Goal: Information Seeking & Learning: Understand process/instructions

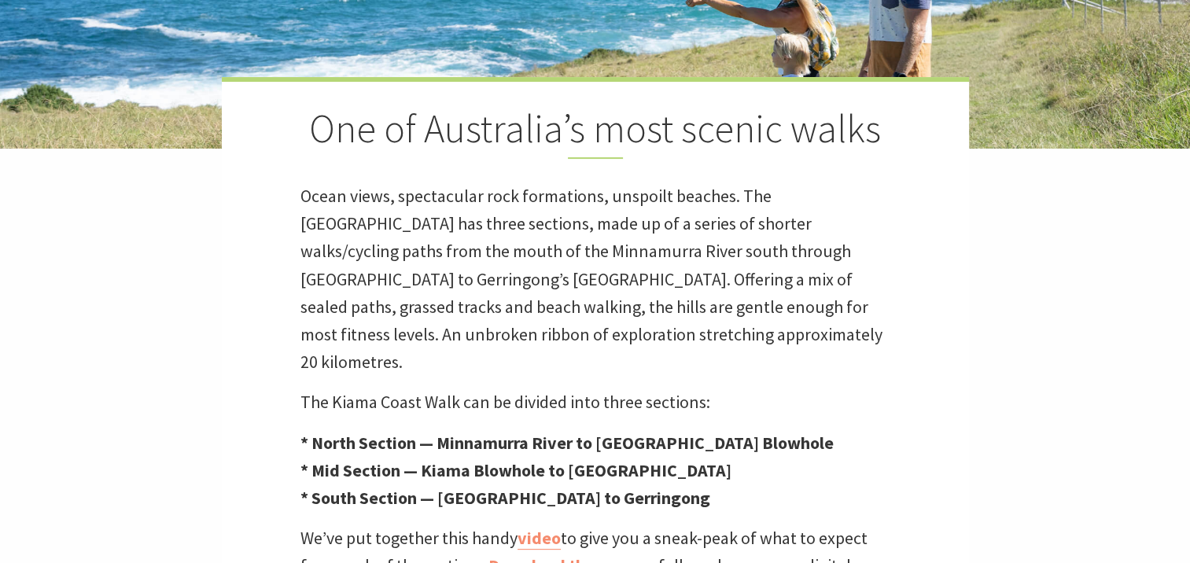
scroll to position [393, 0]
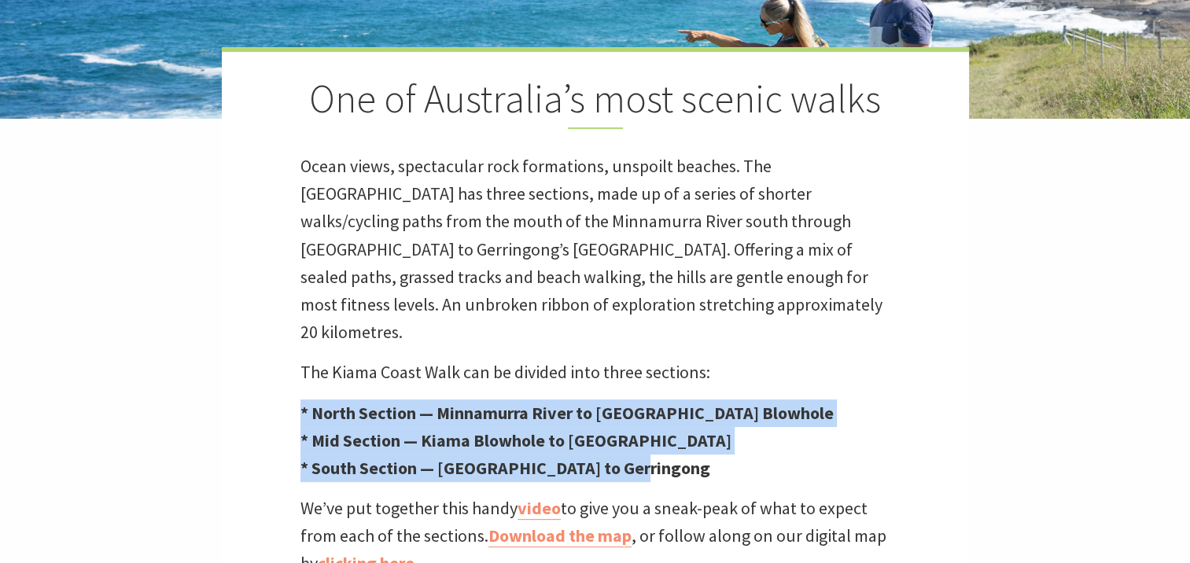
drag, startPoint x: 679, startPoint y: 431, endPoint x: 717, endPoint y: 328, distance: 110.0
click at [717, 328] on div "One of Australia’s most scenic walks Ocean views, spectacular rock formations, …" at bounding box center [595, 346] width 747 height 598
drag, startPoint x: 717, startPoint y: 328, endPoint x: 818, endPoint y: 397, distance: 122.1
click at [818, 399] on p "* North Section — Minnamurra River to Kiama Blowhole * Mid Section — Kiama Blow…" at bounding box center [595, 440] width 590 height 83
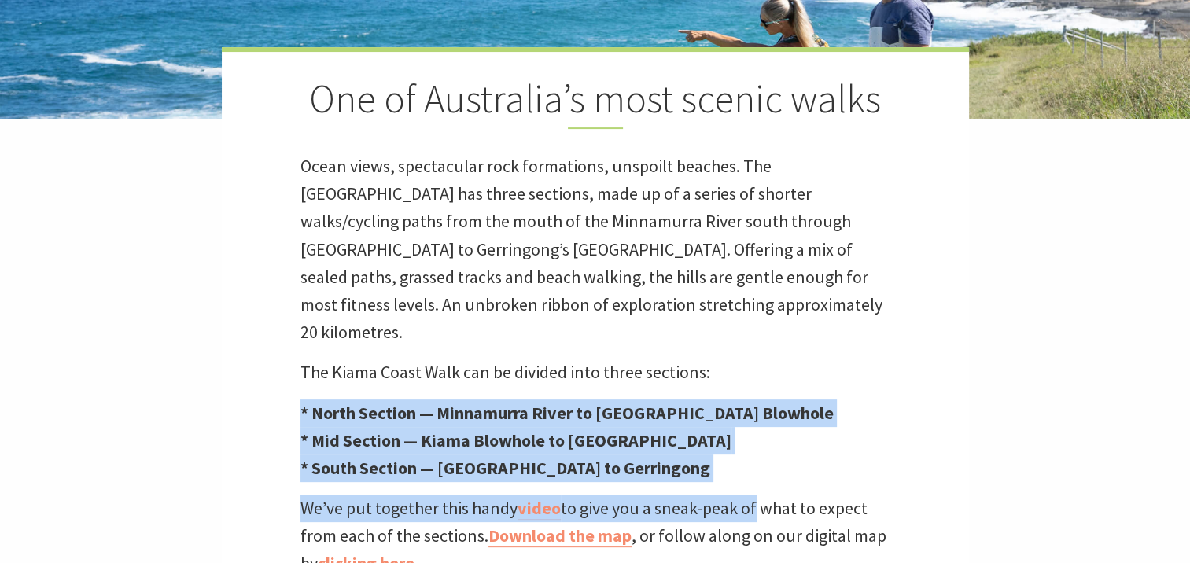
drag, startPoint x: 753, startPoint y: 458, endPoint x: 781, endPoint y: 371, distance: 90.8
click at [781, 371] on div "One of Australia’s most scenic walks Ocean views, spectacular rock formations, …" at bounding box center [595, 346] width 747 height 598
drag, startPoint x: 781, startPoint y: 371, endPoint x: 730, endPoint y: 434, distance: 81.0
click at [730, 434] on p "* North Section — Minnamurra River to Kiama Blowhole * Mid Section — Kiama Blow…" at bounding box center [595, 440] width 590 height 83
click at [248, 410] on div "One of Australia’s most scenic walks Ocean views, spectacular rock formations, …" at bounding box center [595, 346] width 747 height 598
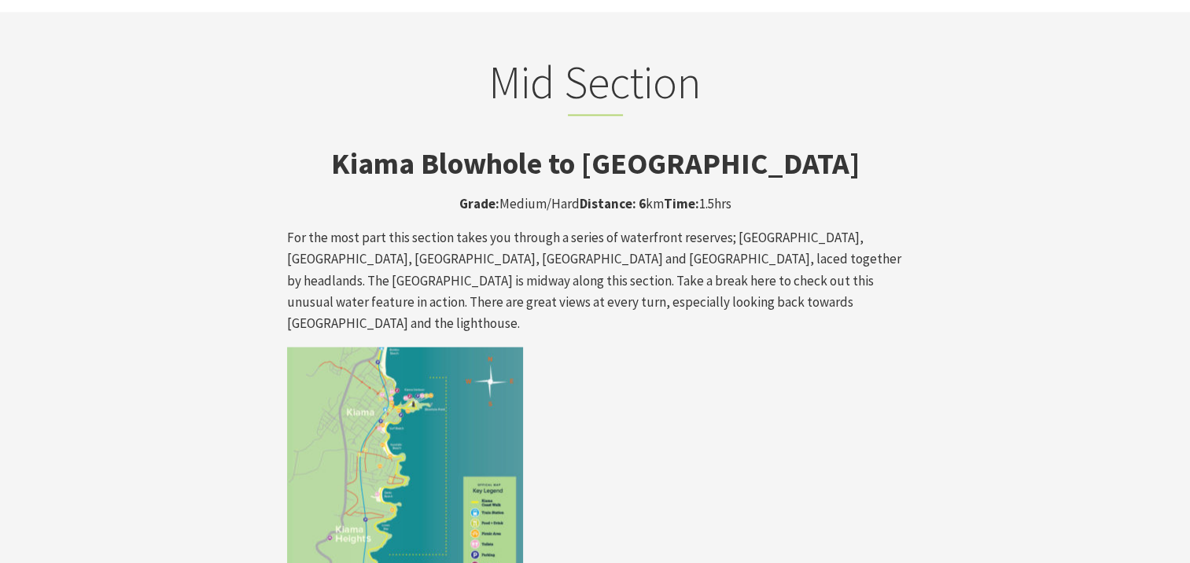
scroll to position [2620, 0]
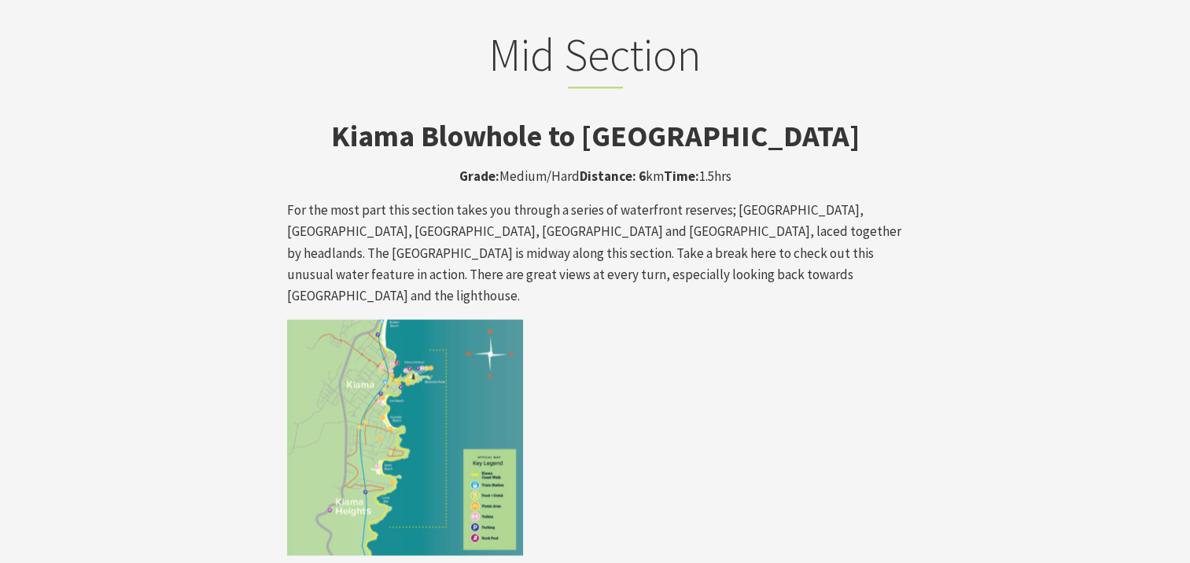
click at [400, 331] on img at bounding box center [405, 437] width 236 height 236
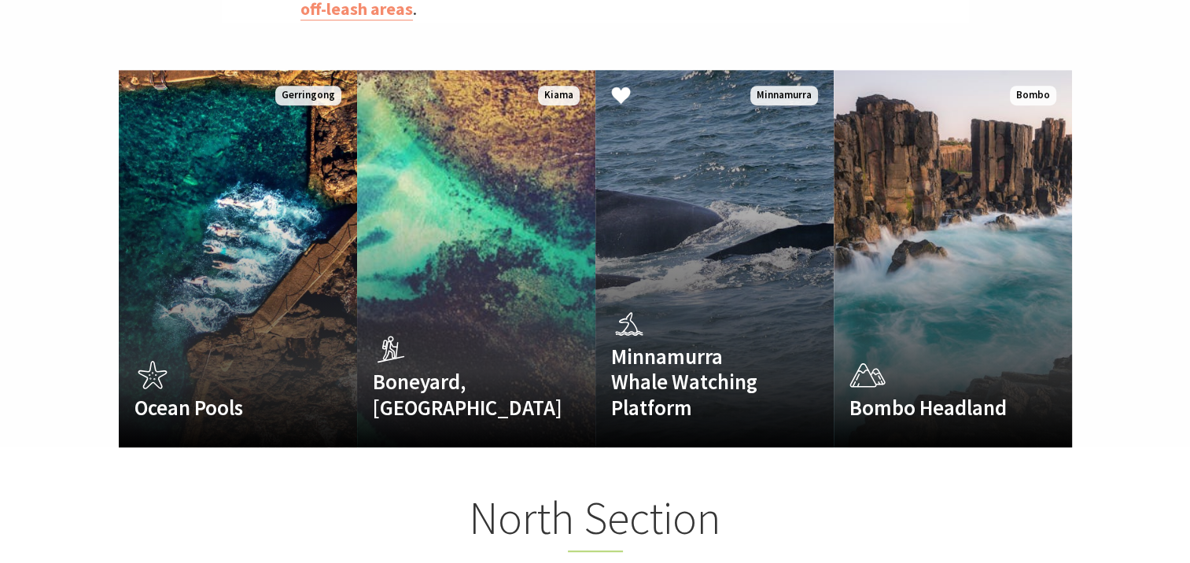
scroll to position [786, 0]
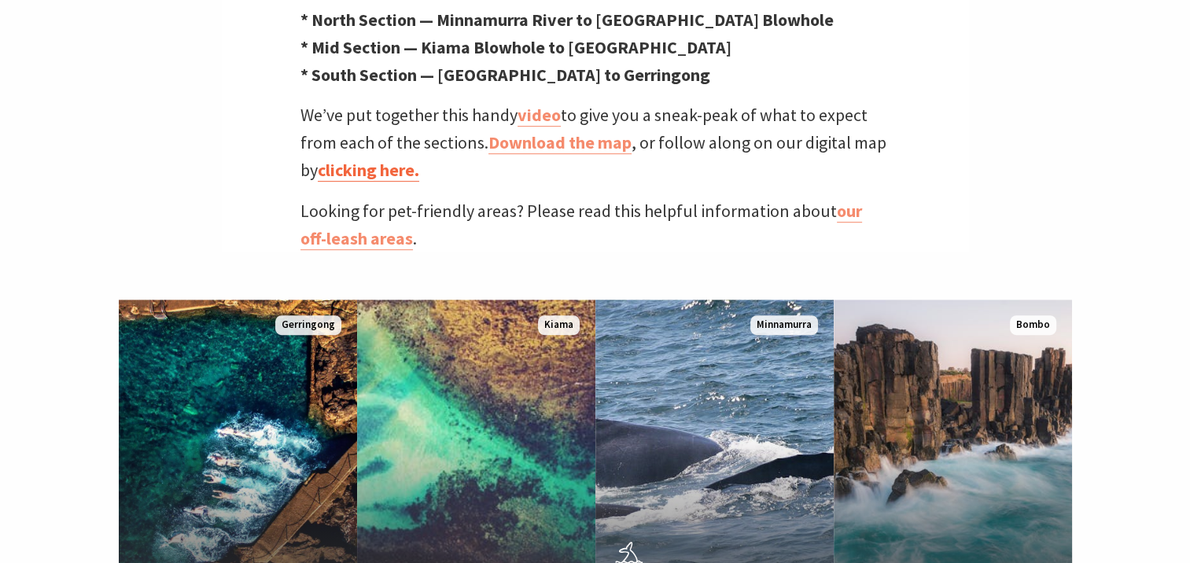
click at [366, 159] on link "clicking here." at bounding box center [368, 170] width 101 height 23
